Goal: Task Accomplishment & Management: Use online tool/utility

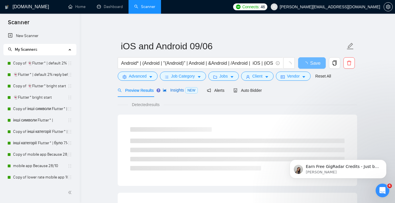
click at [178, 90] on span "Insights NEW" at bounding box center [180, 90] width 35 height 5
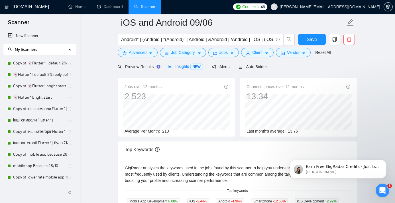
scroll to position [18, 0]
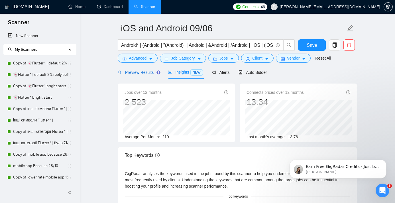
click at [146, 74] on span "Preview Results" at bounding box center [138, 72] width 41 height 5
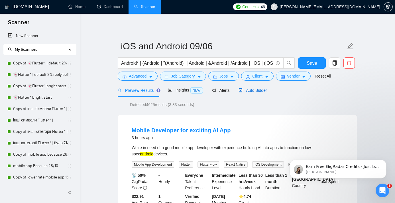
click at [255, 89] on span "Auto Bidder" at bounding box center [252, 90] width 28 height 5
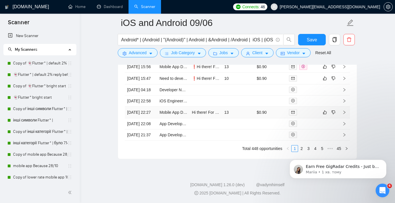
scroll to position [1561, 0]
click html "Earn Free GigRadar Credits - Just by Sharing Your Story! 💬 Want more credits fo…"
click at [385, 161] on icon "Dismiss notification" at bounding box center [384, 160] width 3 height 3
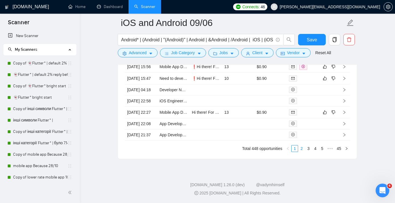
click at [303, 148] on link "2" at bounding box center [301, 148] width 6 height 6
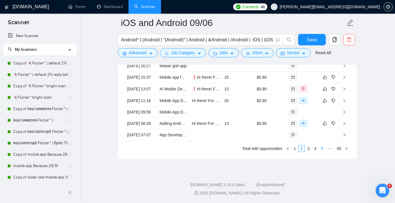
click at [314, 149] on link "4" at bounding box center [315, 148] width 6 height 6
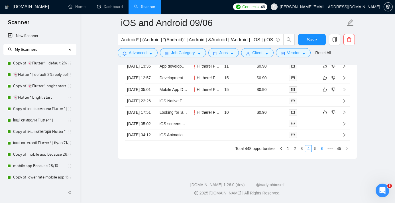
click at [321, 150] on link "6" at bounding box center [322, 148] width 6 height 6
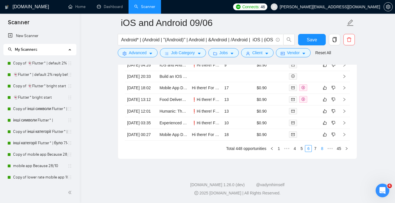
click at [321, 149] on link "8" at bounding box center [322, 148] width 6 height 6
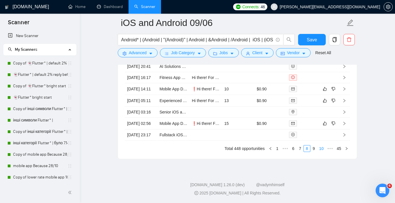
click at [321, 149] on link "10" at bounding box center [321, 148] width 8 height 6
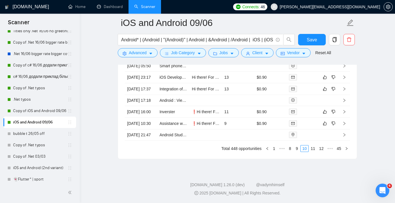
scroll to position [263, 0]
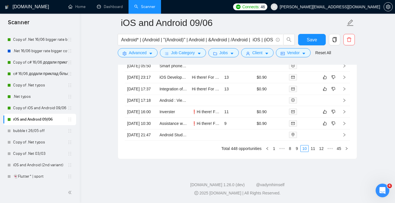
click at [42, 118] on link "iOS and Android 09/06" at bounding box center [40, 119] width 54 height 11
click at [48, 118] on link "iOS and Android 09/06" at bounding box center [40, 119] width 54 height 11
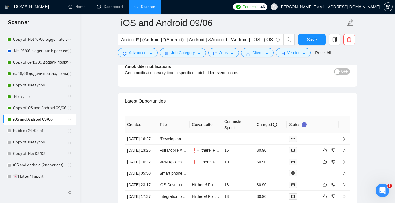
scroll to position [1396, 0]
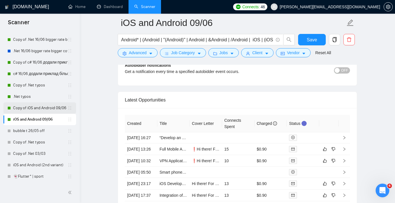
click at [29, 110] on link "Copy of iOS and Android 09/06" at bounding box center [40, 107] width 54 height 11
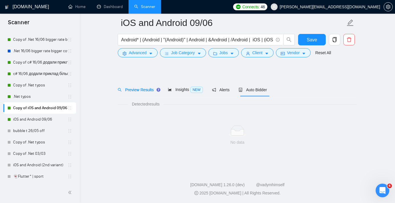
scroll to position [5, 0]
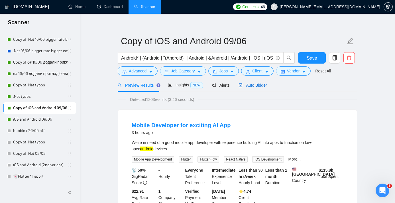
click at [259, 86] on span "Auto Bidder" at bounding box center [252, 85] width 28 height 5
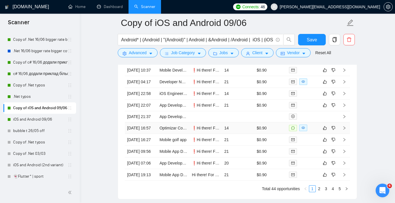
scroll to position [1561, 0]
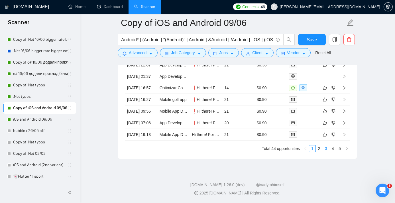
click at [327, 149] on link "3" at bounding box center [326, 148] width 6 height 6
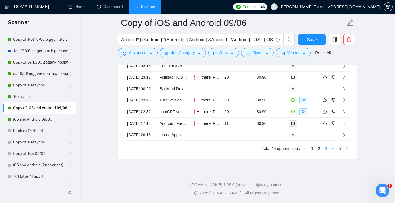
click at [333, 147] on link "4" at bounding box center [332, 148] width 6 height 6
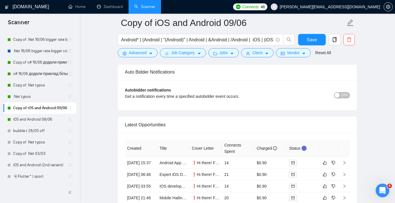
scroll to position [1370, 0]
